Goal: Transaction & Acquisition: Purchase product/service

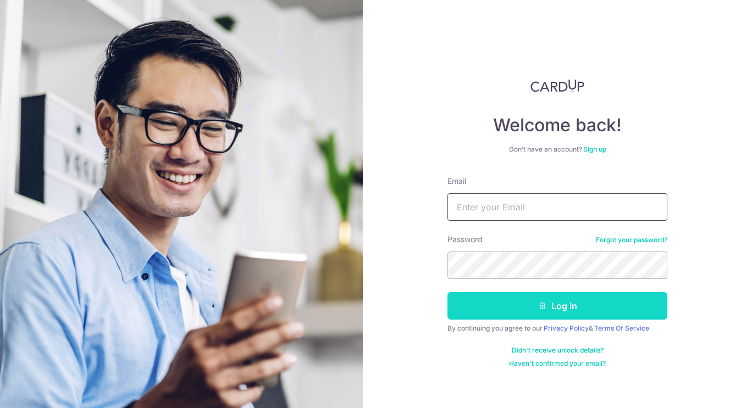
type input "chris.hu.siyu@gmail.com"
click at [544, 297] on button "Log in" at bounding box center [557, 305] width 220 height 27
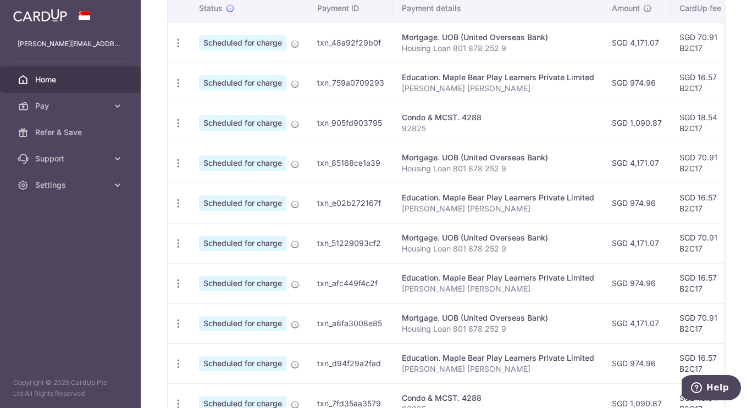
scroll to position [241, 0]
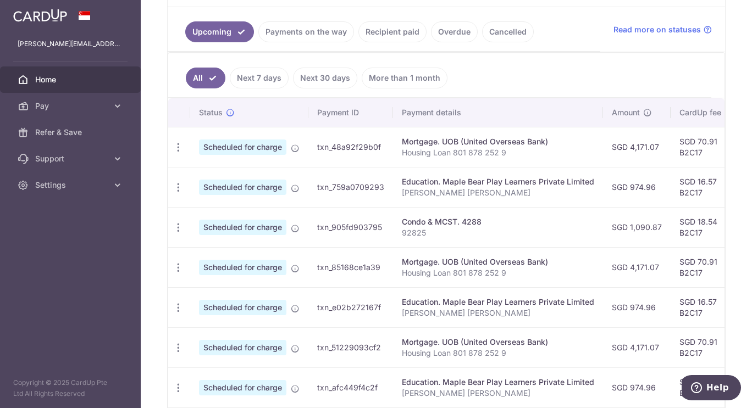
click at [373, 30] on link "Recipient paid" at bounding box center [392, 31] width 68 height 21
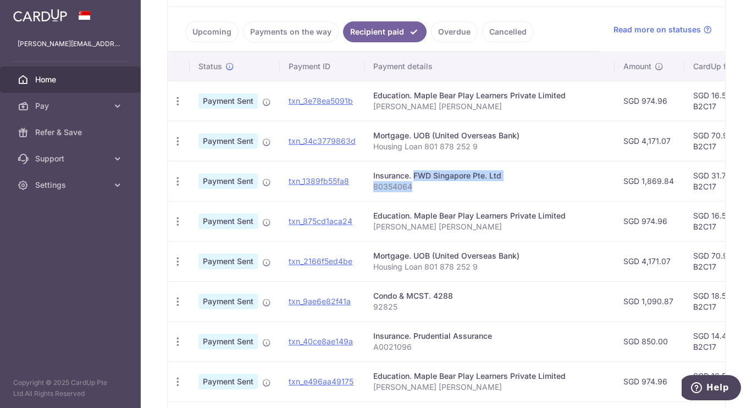
drag, startPoint x: 378, startPoint y: 175, endPoint x: 436, endPoint y: 185, distance: 58.6
click at [436, 185] on td "Insurance. FWD Singapore Pte. Ltd 80354064" at bounding box center [489, 181] width 250 height 40
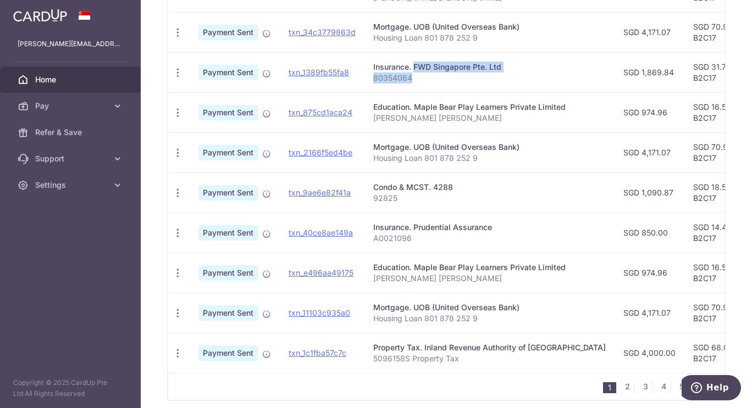
scroll to position [363, 0]
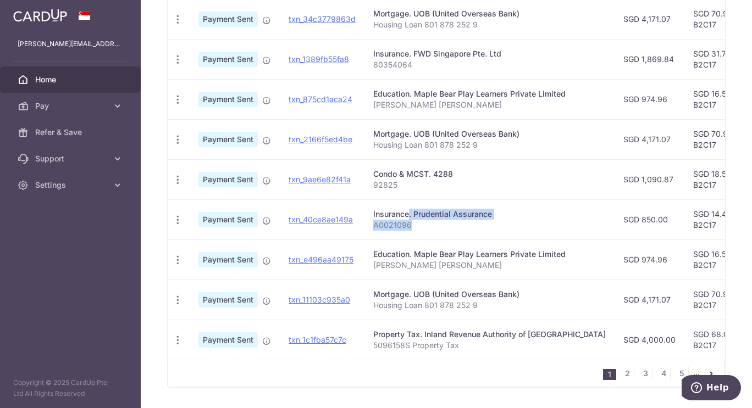
drag, startPoint x: 369, startPoint y: 213, endPoint x: 445, endPoint y: 231, distance: 77.9
click at [445, 231] on td "Insurance. Prudential Assurance A0021096" at bounding box center [489, 220] width 250 height 40
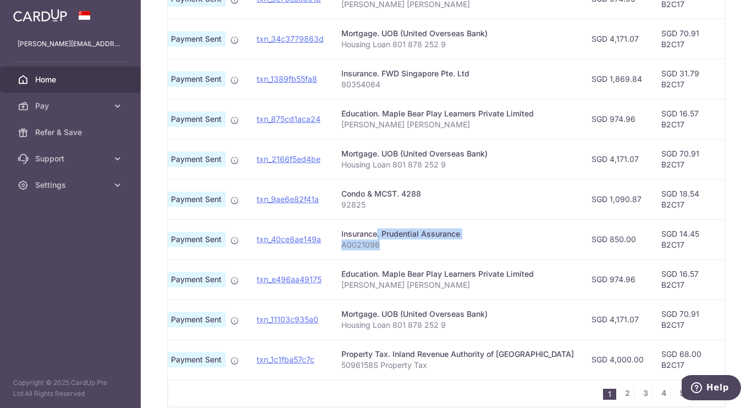
scroll to position [0, 0]
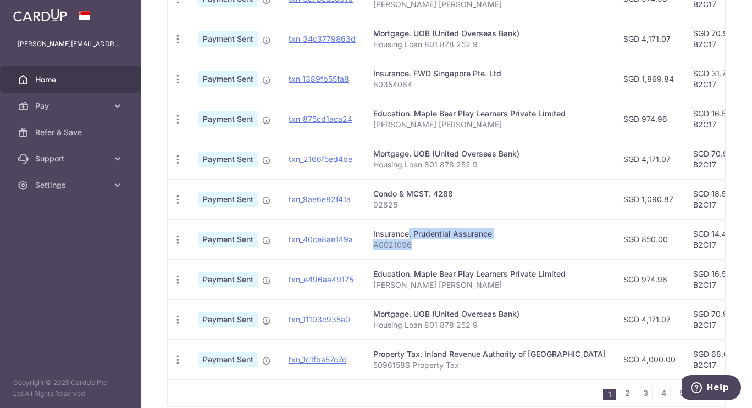
click at [428, 241] on p "A0021096" at bounding box center [489, 245] width 232 height 11
drag, startPoint x: 452, startPoint y: 242, endPoint x: 366, endPoint y: 232, distance: 86.9
click at [366, 232] on td "Insurance. Prudential Assurance A0021096" at bounding box center [489, 239] width 250 height 40
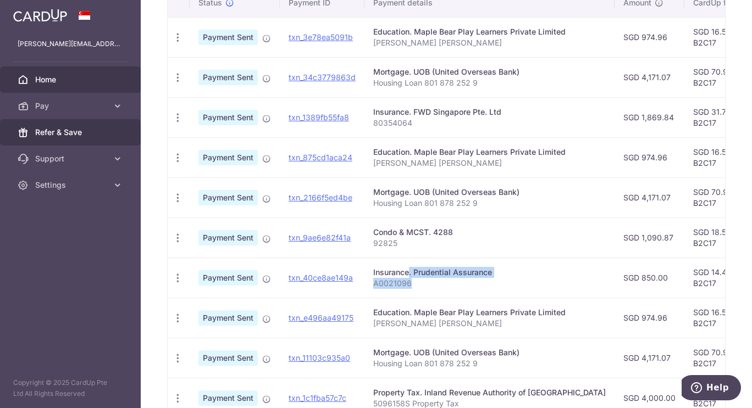
scroll to position [304, 0]
click at [428, 276] on div "Insurance. Prudential Assurance" at bounding box center [489, 273] width 232 height 11
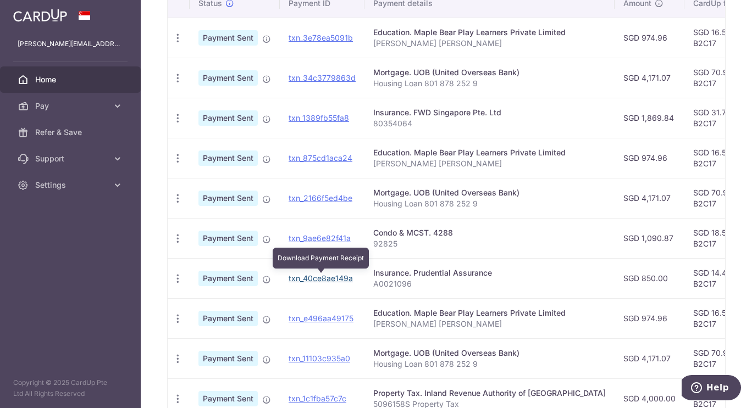
click at [312, 277] on link "txn_40ce8ae149a" at bounding box center [321, 278] width 64 height 9
click at [381, 282] on p "A0021096" at bounding box center [489, 284] width 232 height 11
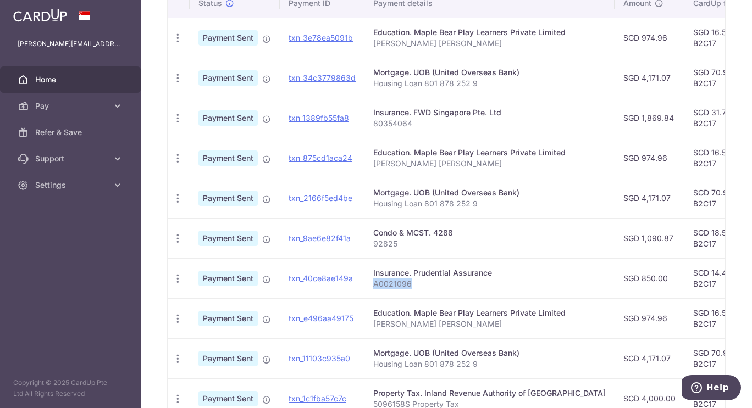
click at [381, 282] on p "A0021096" at bounding box center [489, 284] width 232 height 11
copy p "A0021096"
click at [178, 44] on icon "button" at bounding box center [178, 38] width 12 height 12
click at [136, 278] on aside "chris.hu.siyu@gmail.com Home Pay Payments Recipients Cards Refer & Save Support…" at bounding box center [70, 204] width 141 height 408
click at [459, 288] on p "A0021096" at bounding box center [489, 284] width 232 height 11
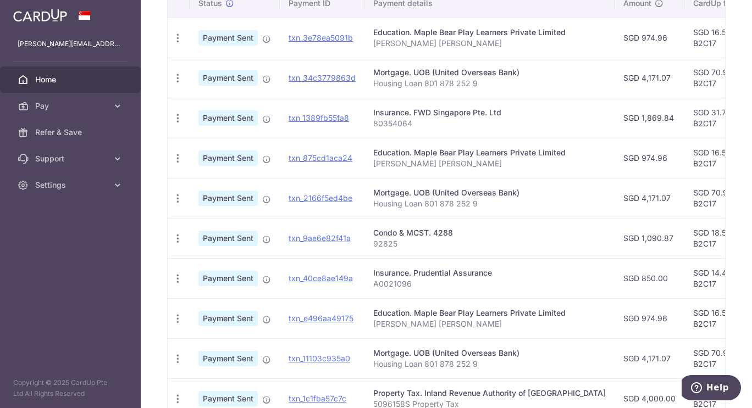
click at [459, 288] on p "A0021096" at bounding box center [489, 284] width 232 height 11
click at [114, 104] on icon at bounding box center [117, 106] width 11 height 11
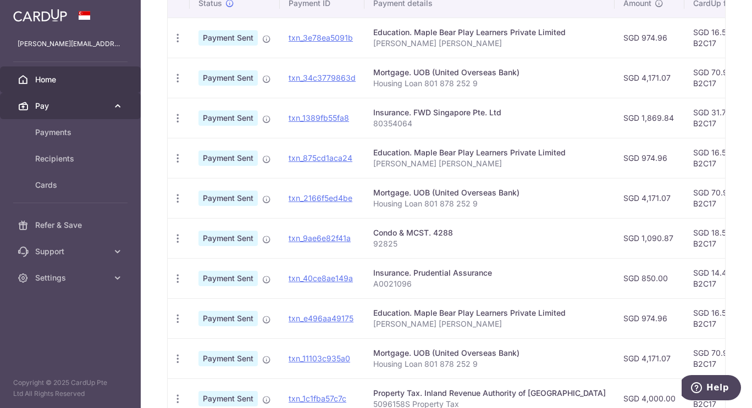
click at [71, 113] on link "Pay" at bounding box center [70, 106] width 141 height 26
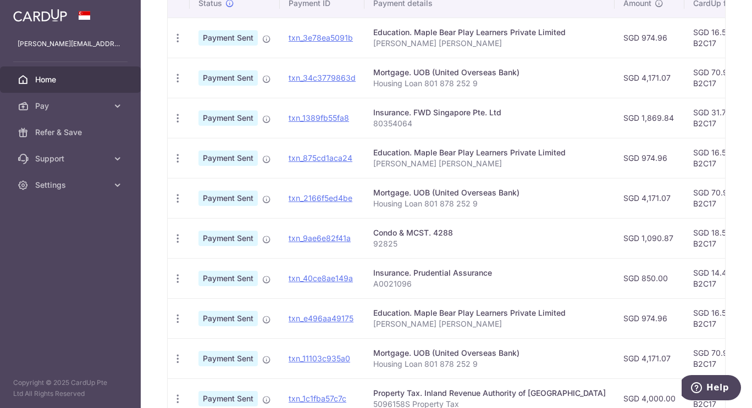
click at [56, 85] on link "Home" at bounding box center [70, 80] width 141 height 26
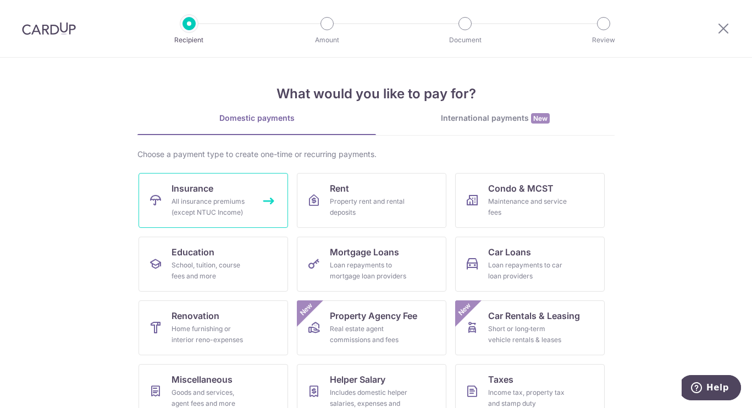
click at [224, 196] on div "All insurance premiums (except NTUC Income)" at bounding box center [210, 207] width 79 height 22
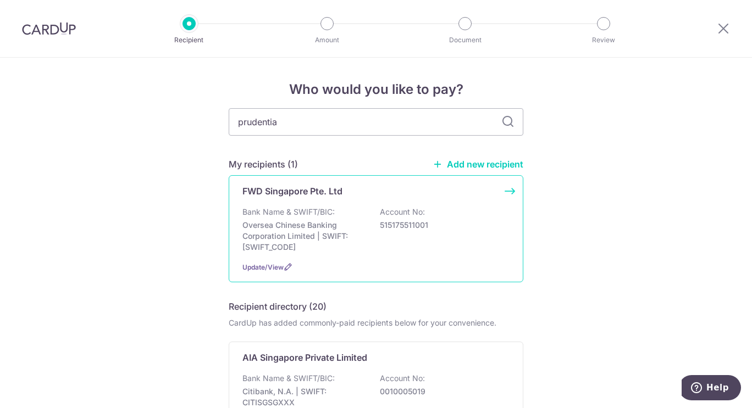
type input "prudential"
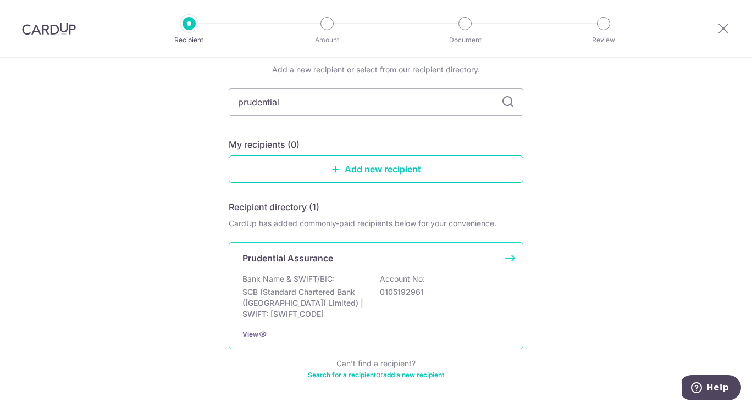
scroll to position [81, 0]
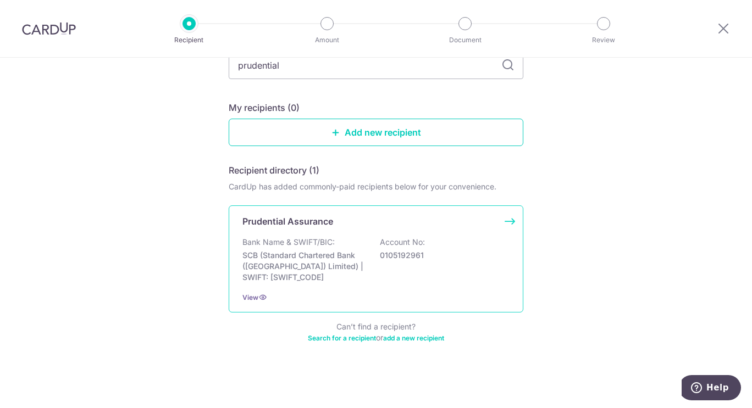
click at [423, 258] on p "0105192961" at bounding box center [441, 255] width 123 height 11
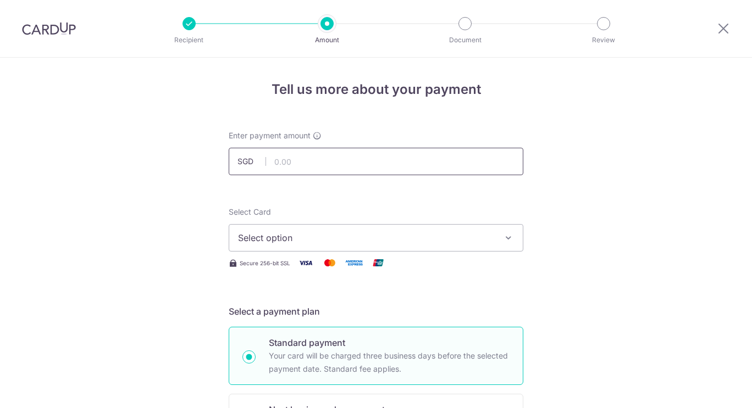
click at [361, 159] on input "text" at bounding box center [376, 161] width 295 height 27
click at [453, 234] on span "Select option" at bounding box center [366, 237] width 256 height 13
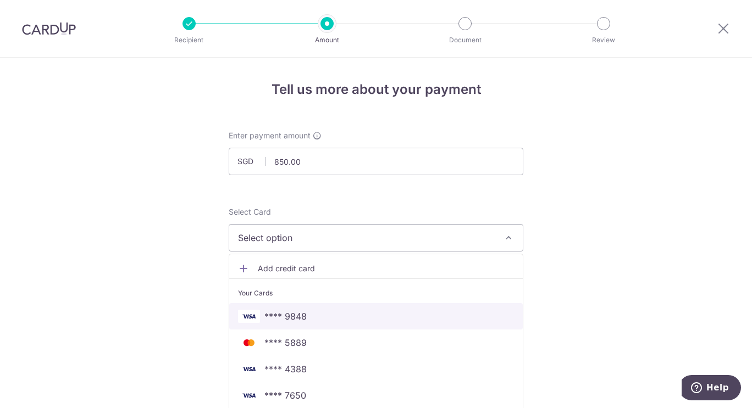
click at [376, 322] on span "**** 9848" at bounding box center [376, 316] width 276 height 13
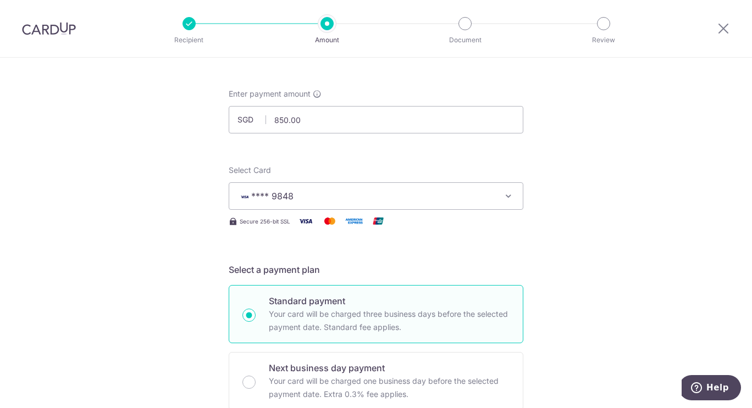
scroll to position [20, 0]
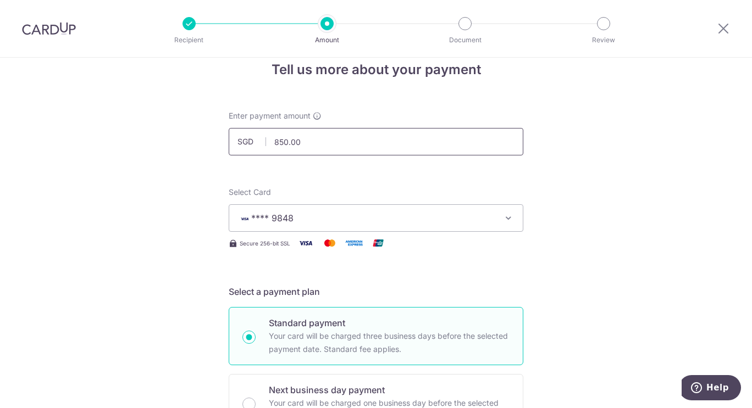
click at [278, 134] on input "850.00" at bounding box center [376, 141] width 295 height 27
type input "1,700.00"
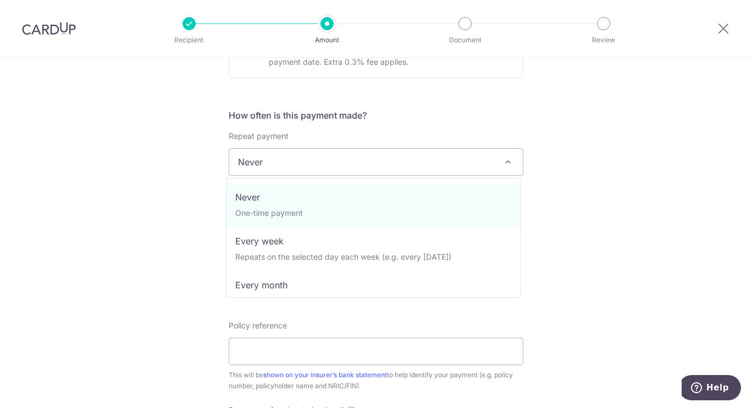
click at [423, 157] on span "Never" at bounding box center [375, 162] width 293 height 26
click at [585, 154] on div "Tell us more about your payment Enter payment amount SGD 1,700.00 1700.00 Selec…" at bounding box center [376, 180] width 752 height 994
click at [346, 163] on span "Never" at bounding box center [375, 162] width 293 height 26
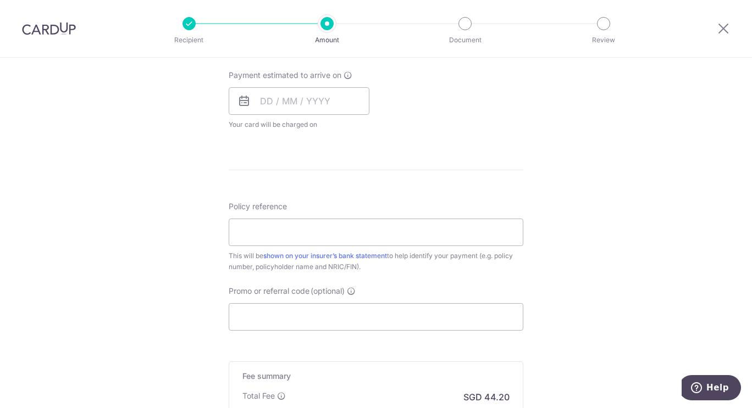
scroll to position [536, 0]
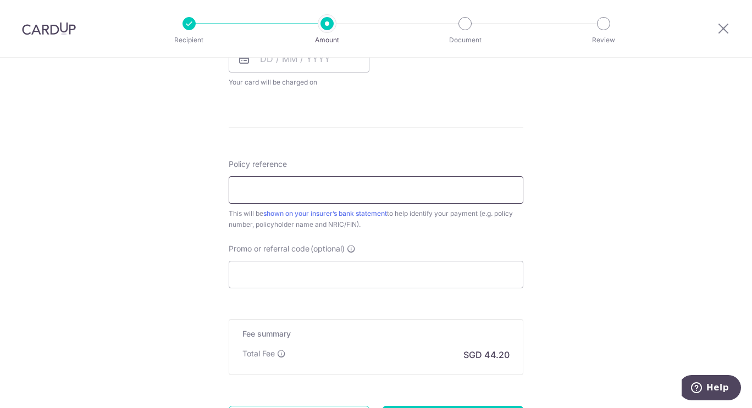
click at [405, 191] on input "Policy reference" at bounding box center [376, 189] width 295 height 27
type input "A0021096"
click at [310, 269] on input "Promo or referral code (optional)" at bounding box center [376, 274] width 295 height 27
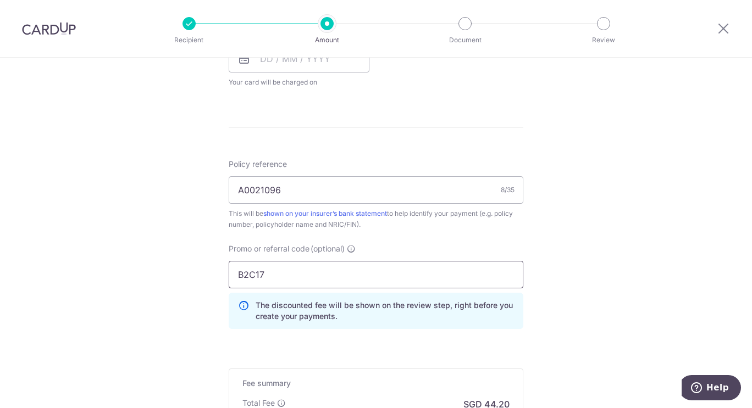
type input "B2C17"
click at [633, 268] on div "Tell us more about your payment Enter payment amount SGD 1,700.00 1700.00 Selec…" at bounding box center [376, 44] width 752 height 1044
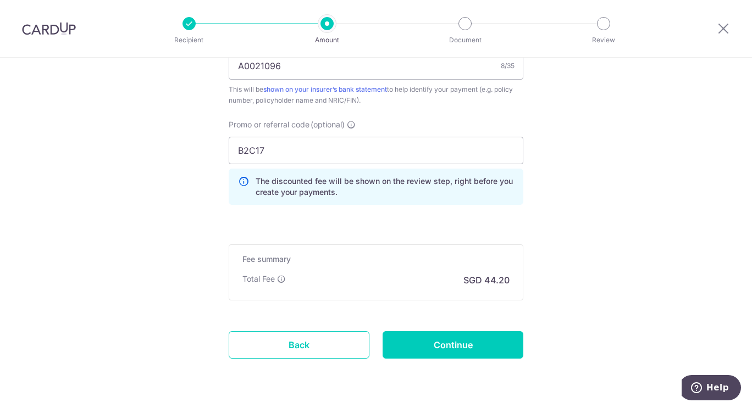
scroll to position [662, 0]
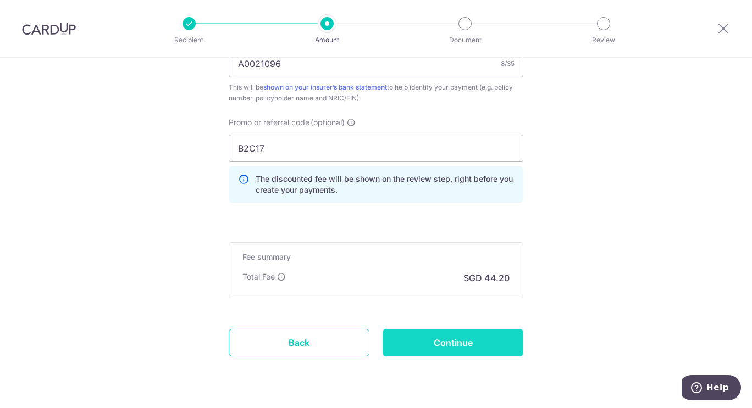
click at [473, 333] on input "Continue" at bounding box center [453, 342] width 141 height 27
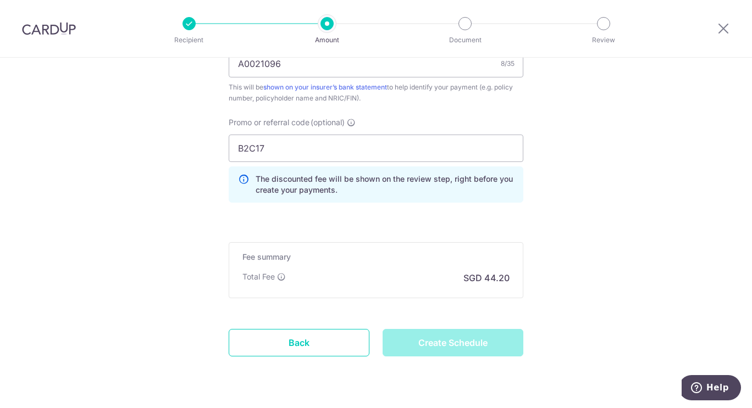
type input "Create Schedule"
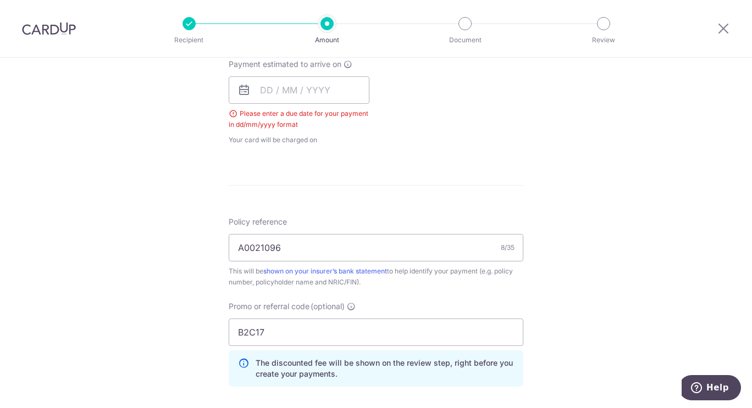
scroll to position [461, 0]
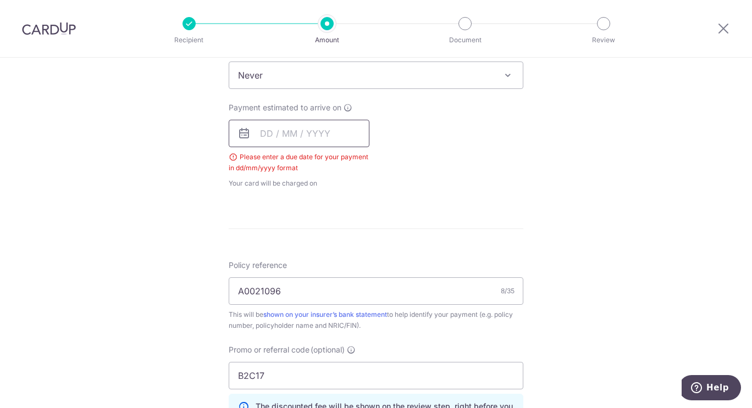
click at [304, 134] on input "text" at bounding box center [299, 133] width 141 height 27
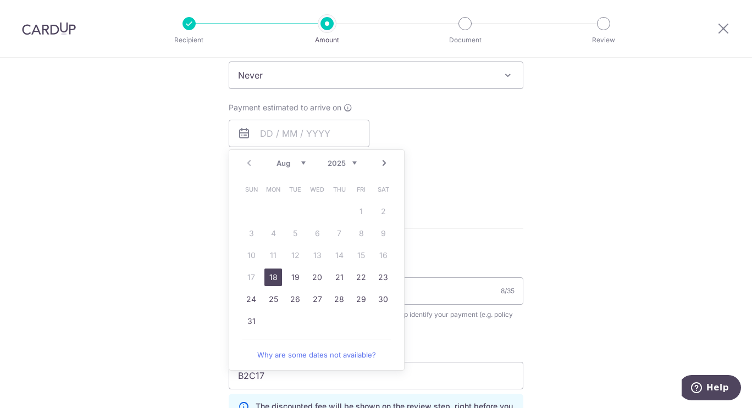
click at [274, 277] on link "18" at bounding box center [273, 278] width 18 height 18
type input "[DATE]"
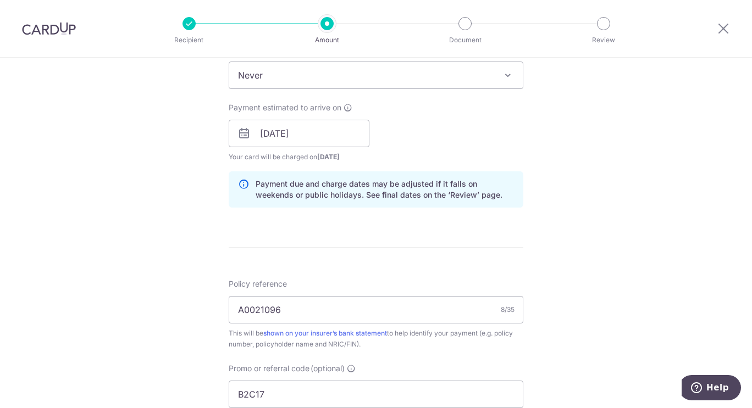
click at [614, 188] on div "Tell us more about your payment Enter payment amount SGD 1,700.00 1700.00 Selec…" at bounding box center [376, 141] width 752 height 1089
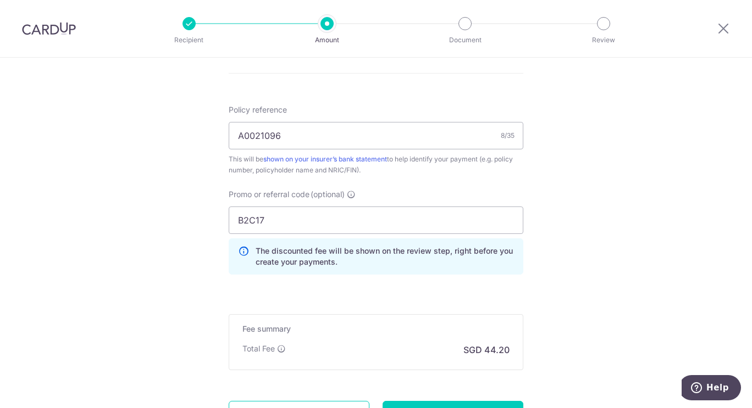
scroll to position [738, 0]
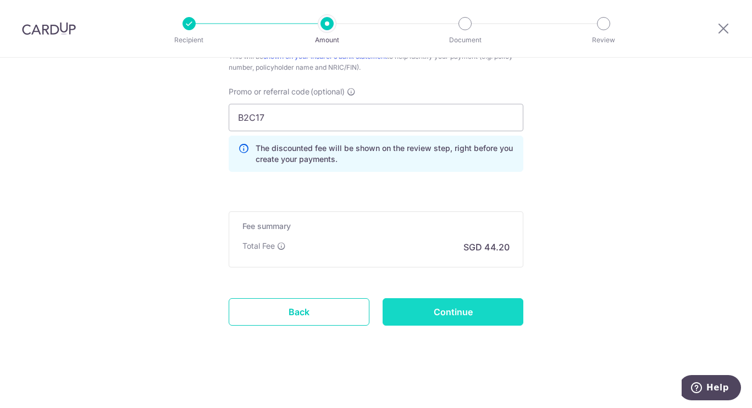
click at [466, 309] on input "Continue" at bounding box center [453, 311] width 141 height 27
type input "Create Schedule"
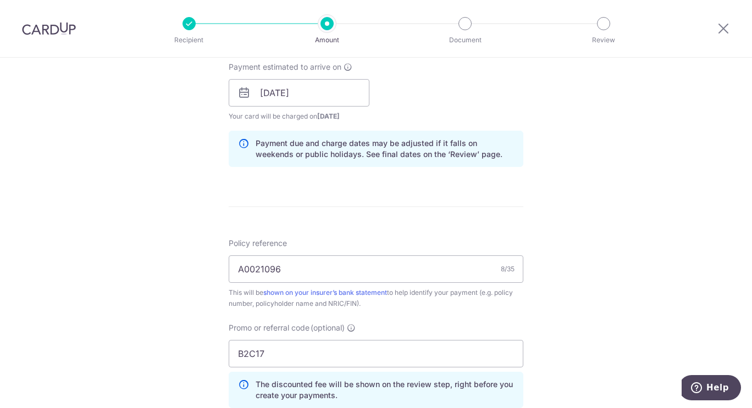
scroll to position [442, 0]
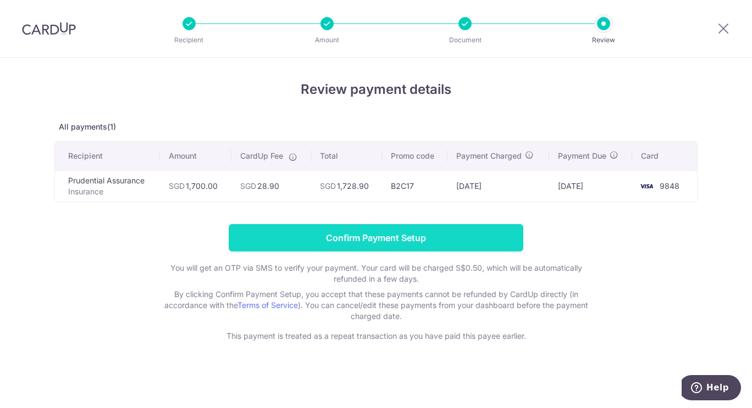
click at [445, 236] on input "Confirm Payment Setup" at bounding box center [376, 237] width 295 height 27
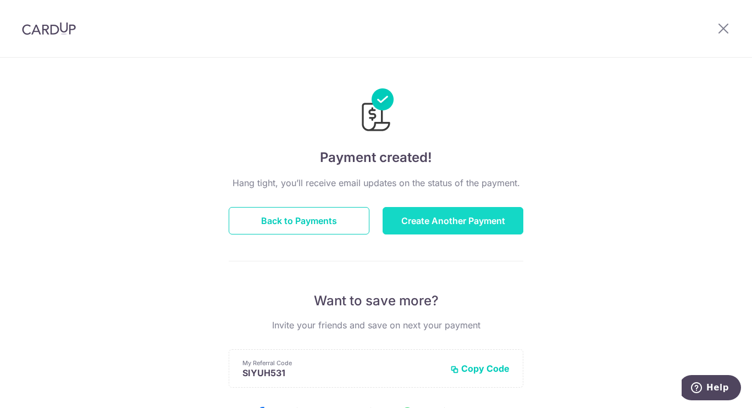
click at [474, 228] on button "Create Another Payment" at bounding box center [453, 220] width 141 height 27
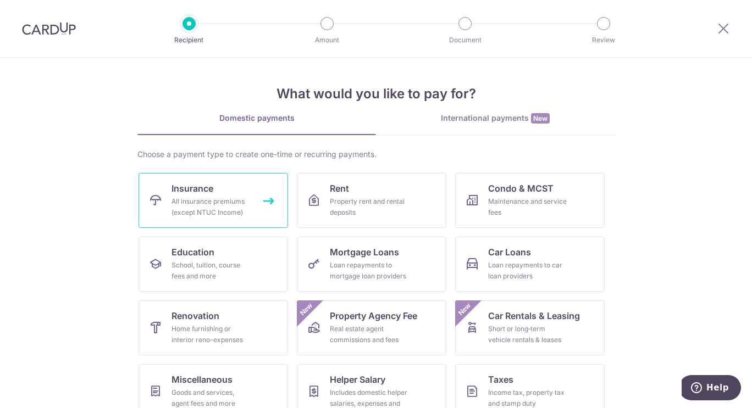
click at [243, 198] on div "All insurance premiums (except NTUC Income)" at bounding box center [210, 207] width 79 height 22
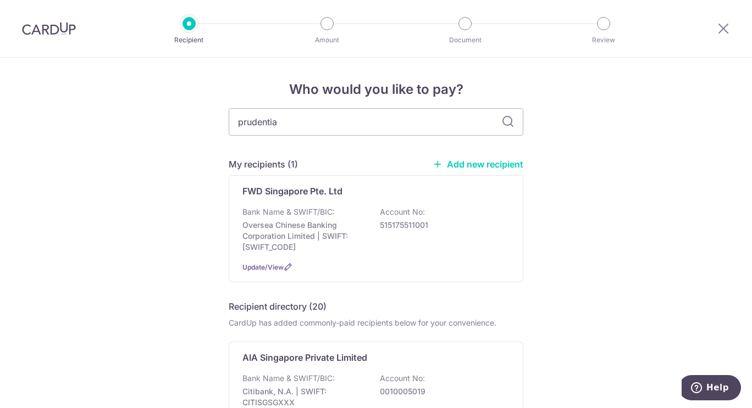
type input "prudential"
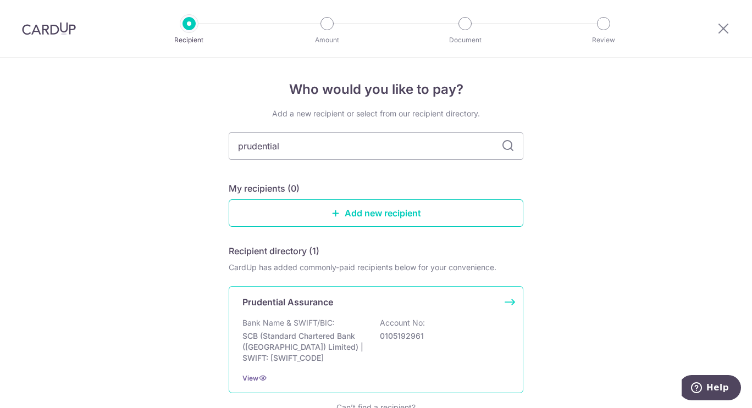
click at [308, 304] on p "Prudential Assurance" at bounding box center [287, 302] width 91 height 13
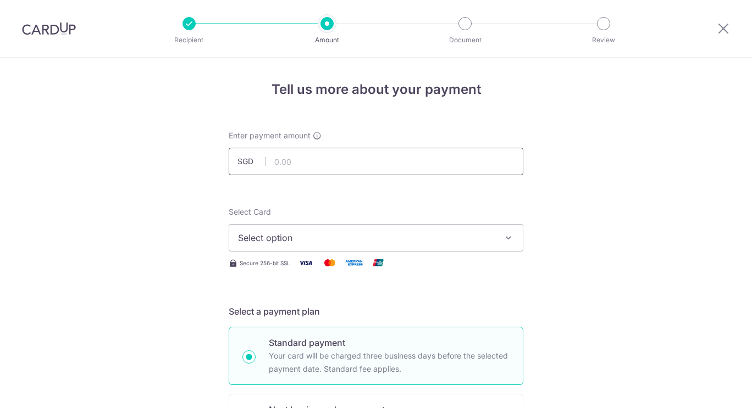
click at [308, 158] on input "text" at bounding box center [376, 161] width 295 height 27
type input "850.00"
click at [279, 240] on span "Select option" at bounding box center [366, 237] width 256 height 13
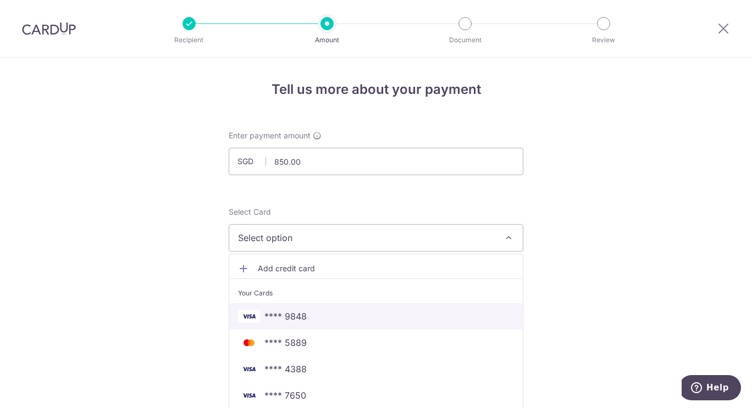
click at [307, 308] on link "**** 9848" at bounding box center [375, 316] width 293 height 26
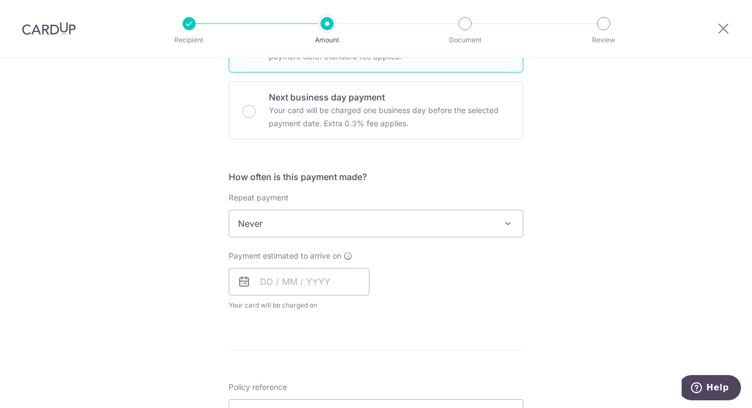
scroll to position [315, 0]
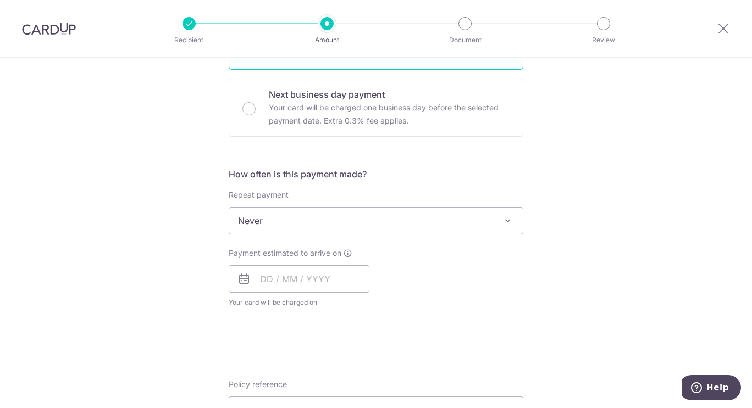
click at [286, 226] on span "Never" at bounding box center [375, 221] width 293 height 26
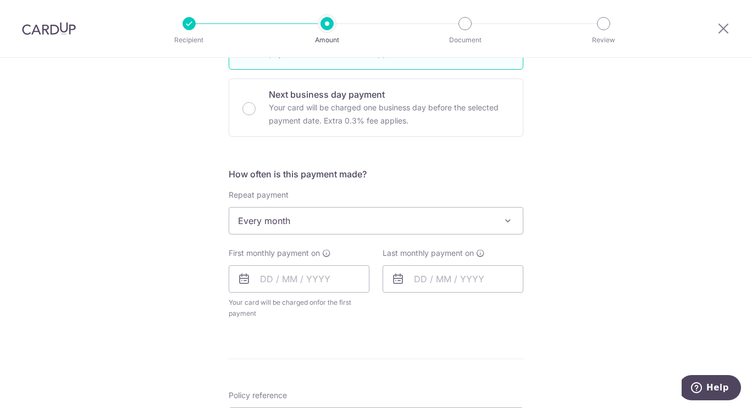
select select "3"
click at [295, 284] on input "text" at bounding box center [299, 278] width 141 height 27
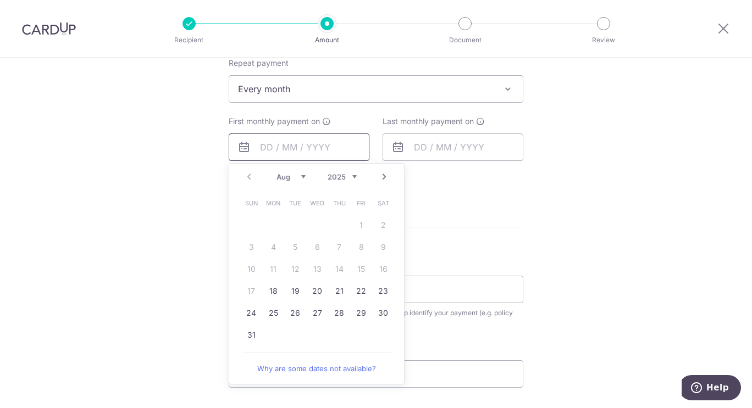
scroll to position [449, 0]
click at [385, 174] on link "Next" at bounding box center [384, 175] width 13 height 13
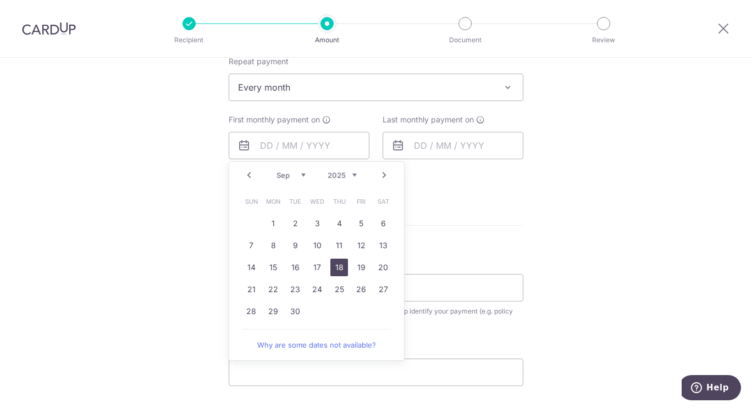
click at [339, 264] on link "18" at bounding box center [339, 268] width 18 height 18
type input "[DATE]"
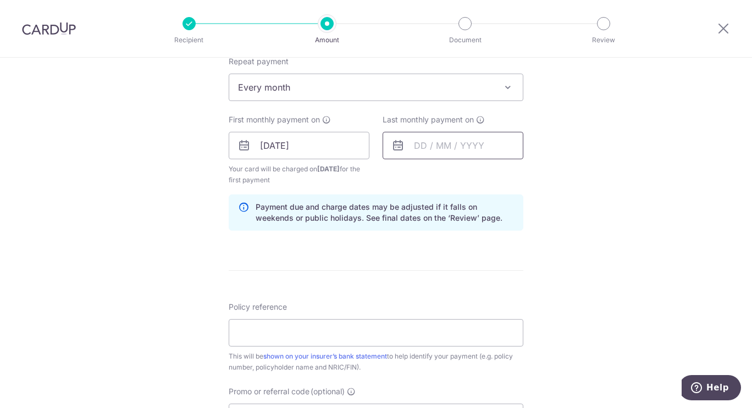
click at [440, 147] on input "text" at bounding box center [453, 145] width 141 height 27
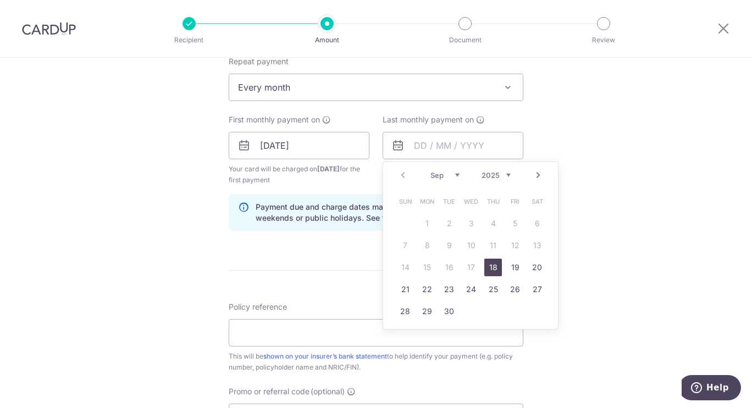
click at [534, 173] on link "Next" at bounding box center [537, 175] width 13 height 13
click at [447, 291] on link "18" at bounding box center [449, 290] width 18 height 18
type input "18/11/2025"
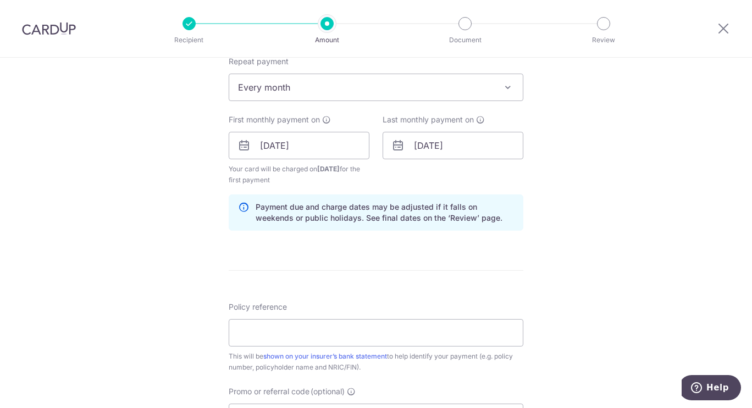
click at [593, 261] on div "Tell us more about your payment Enter payment amount SGD 850.00 850.00 Select C…" at bounding box center [376, 134] width 752 height 1050
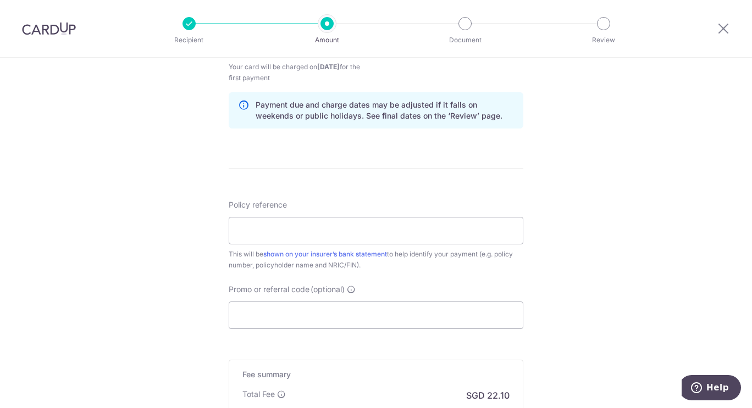
scroll to position [561, 0]
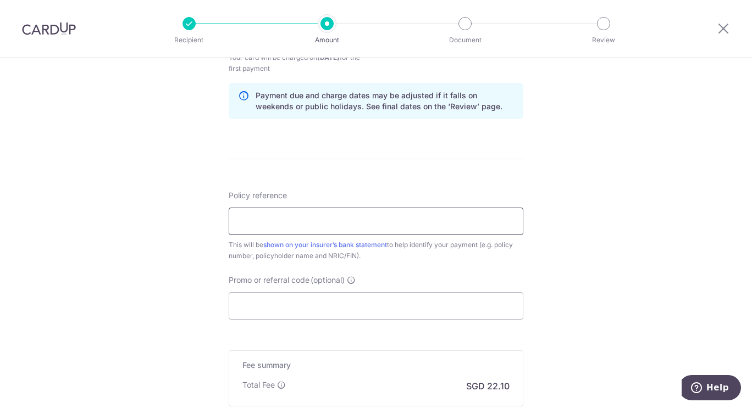
click at [389, 221] on input "Policy reference" at bounding box center [376, 221] width 295 height 27
type input "A0021096"
click at [306, 303] on input "Promo or referral code (optional)" at bounding box center [376, 305] width 295 height 27
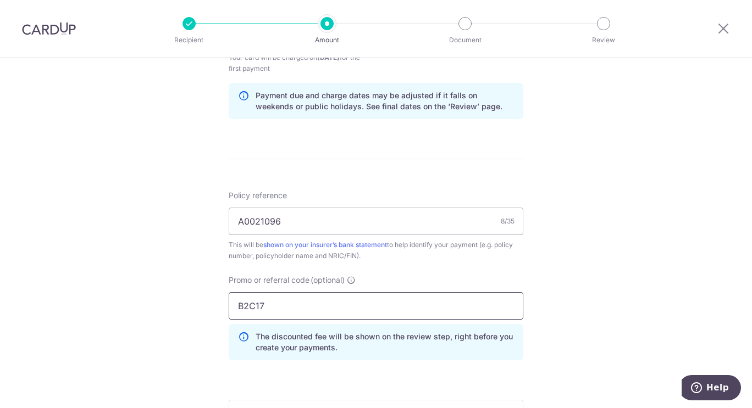
type input "B2C17"
click at [557, 271] on div "Tell us more about your payment Enter payment amount SGD 850.00 850.00 Select C…" at bounding box center [376, 47] width 752 height 1100
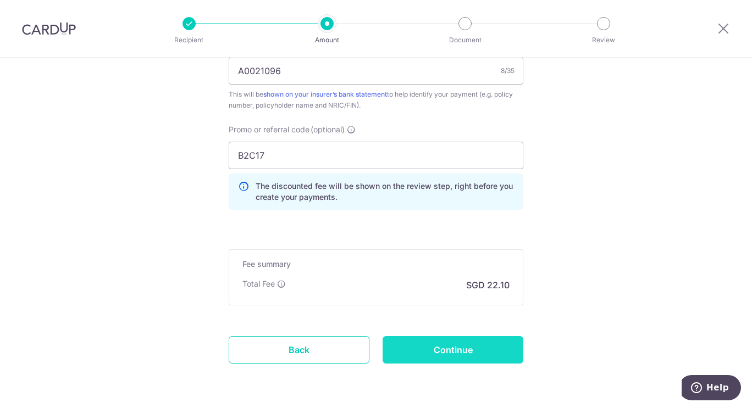
scroll to position [749, 0]
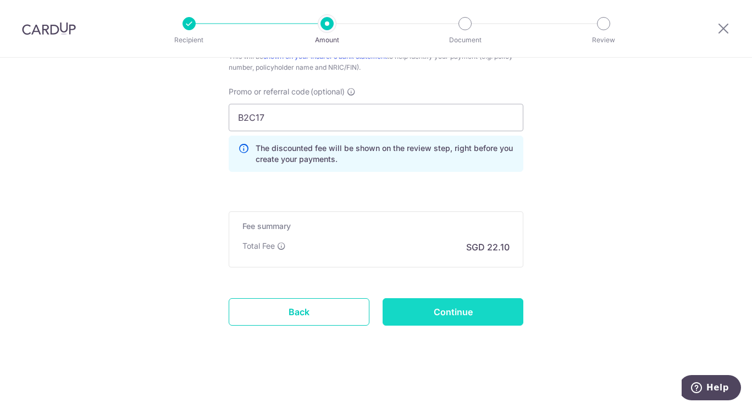
click at [474, 311] on input "Continue" at bounding box center [453, 311] width 141 height 27
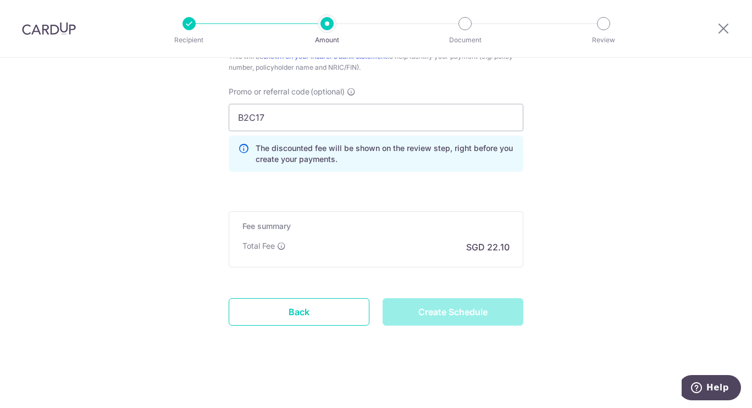
type input "Create Schedule"
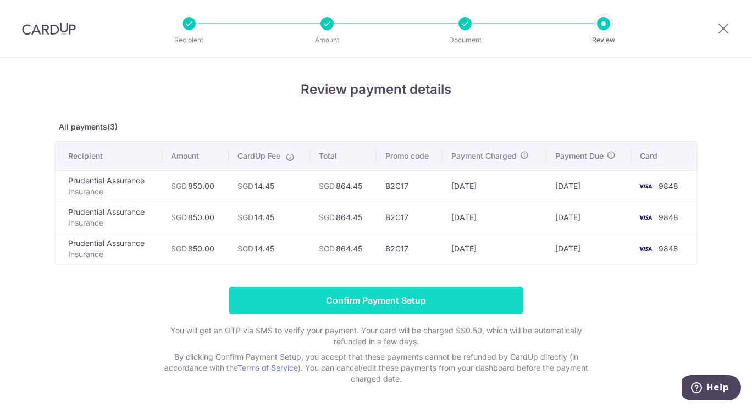
click at [388, 293] on input "Confirm Payment Setup" at bounding box center [376, 300] width 295 height 27
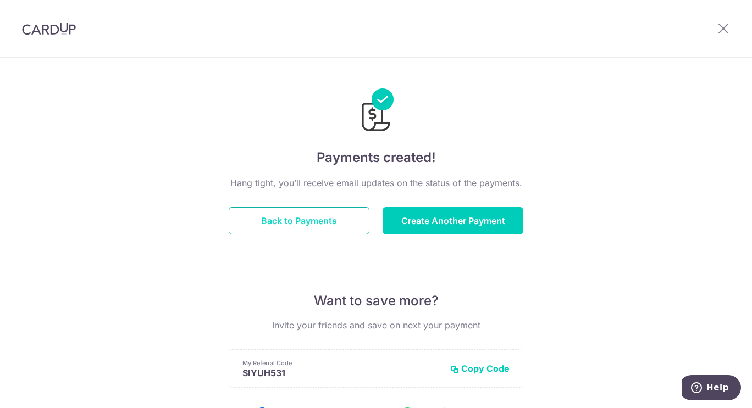
click at [340, 222] on button "Back to Payments" at bounding box center [299, 220] width 141 height 27
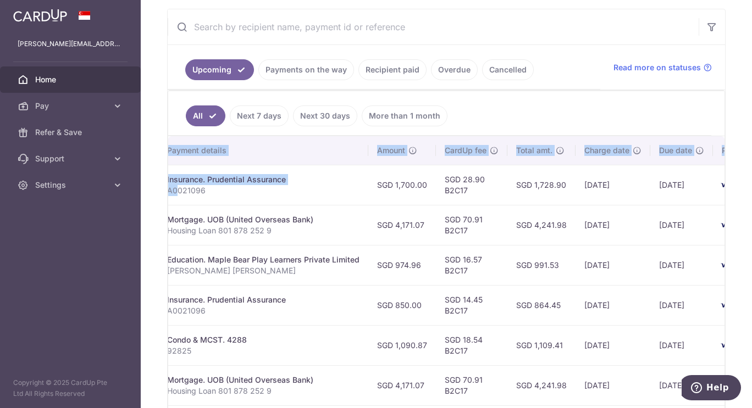
scroll to position [0, 304]
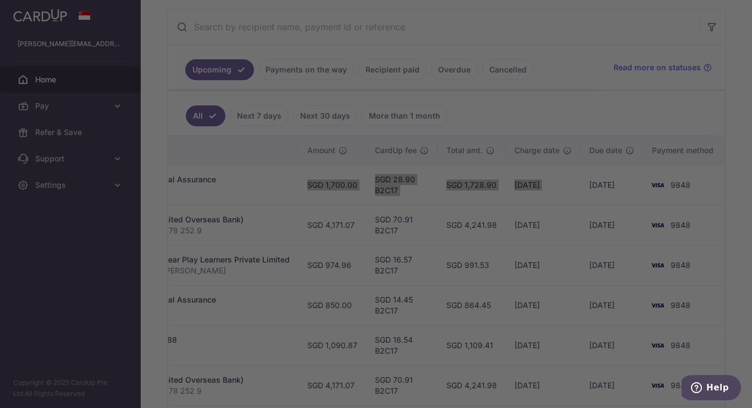
drag, startPoint x: 413, startPoint y: 193, endPoint x: 582, endPoint y: 194, distance: 168.2
click at [582, 194] on body "[PERSON_NAME][EMAIL_ADDRESS][DOMAIN_NAME] Home Pay Payments Recipients Cards Re…" at bounding box center [376, 204] width 752 height 408
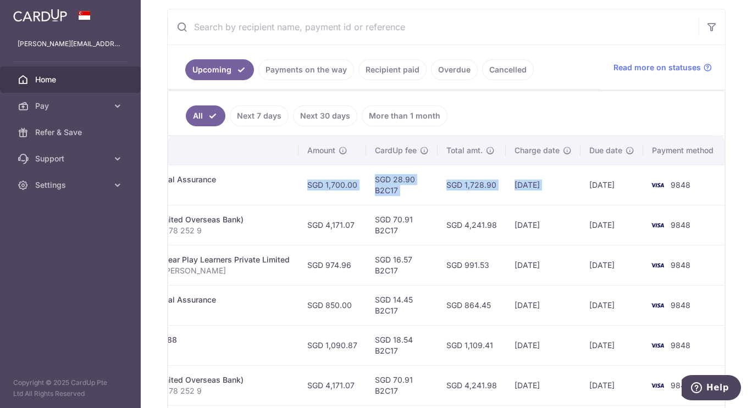
click at [498, 193] on td "SGD 1,728.90" at bounding box center [472, 185] width 68 height 40
click at [499, 195] on td "SGD 1,728.90" at bounding box center [472, 185] width 68 height 40
drag, startPoint x: 527, startPoint y: 184, endPoint x: 416, endPoint y: 178, distance: 111.2
click at [416, 178] on tr "Update payment Cancel payment Scheduled for charge txn_8a586f9721b Insurance. P…" at bounding box center [295, 185] width 863 height 40
click at [416, 178] on td "SGD 28.90 B2C17" at bounding box center [401, 185] width 71 height 40
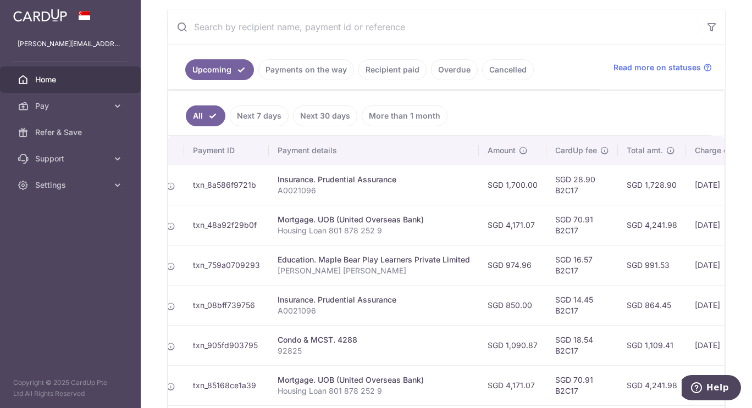
scroll to position [0, 3]
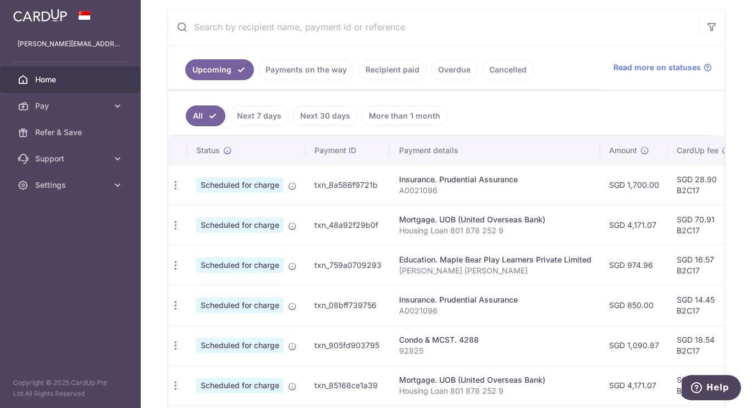
drag, startPoint x: 485, startPoint y: 178, endPoint x: 156, endPoint y: 171, distance: 329.3
click at [156, 171] on div "× Pause Schedule Pause all future payments in this series Pause just this one p…" at bounding box center [446, 204] width 611 height 408
click at [489, 255] on div "Education. Maple Bear Play Learners Private Limited" at bounding box center [498, 259] width 192 height 11
drag, startPoint x: 455, startPoint y: 306, endPoint x: 591, endPoint y: 310, distance: 136.4
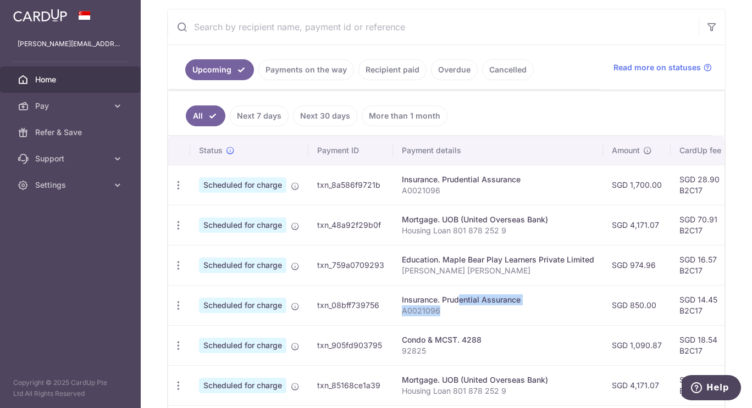
click at [591, 310] on td "Insurance. Prudential Assurance A0021096" at bounding box center [498, 305] width 210 height 40
click at [591, 310] on p "A0021096" at bounding box center [498, 311] width 192 height 11
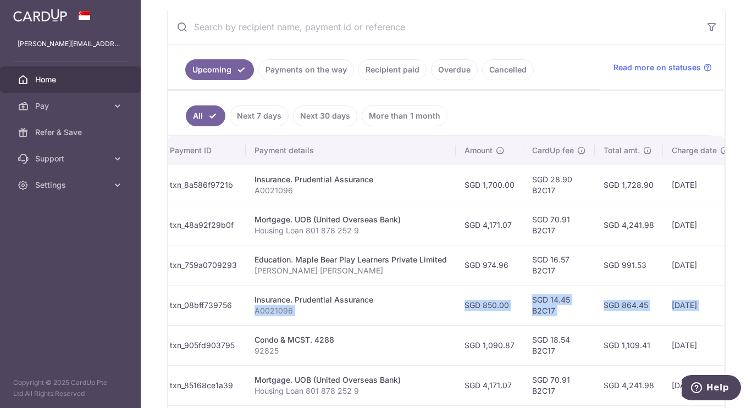
scroll to position [0, 304]
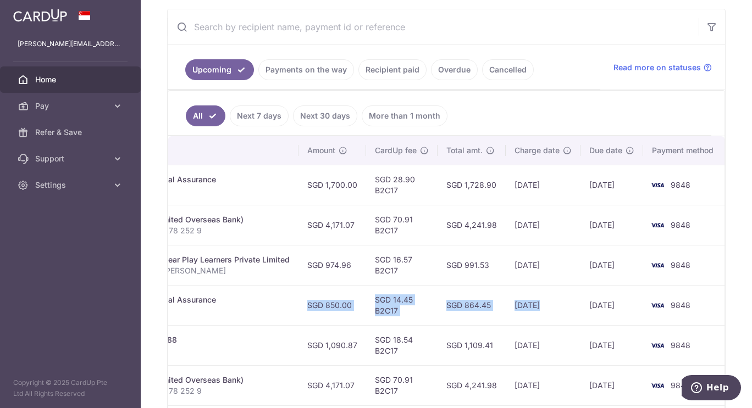
drag, startPoint x: 661, startPoint y: 308, endPoint x: 535, endPoint y: 300, distance: 126.7
click at [535, 300] on tr "Update payment Cancel payment Scheduled for charge txn_08bff739756 Insurance. P…" at bounding box center [295, 305] width 863 height 40
click at [607, 304] on td "[DATE]" at bounding box center [611, 305] width 63 height 40
